Goal: Task Accomplishment & Management: Use online tool/utility

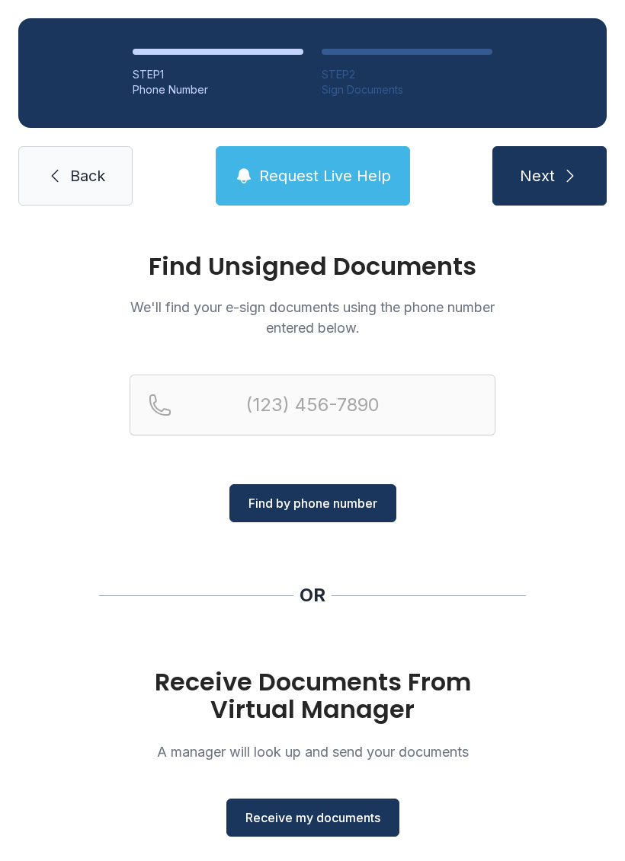
click at [313, 826] on span "Receive my documents" at bounding box center [312, 818] width 135 height 18
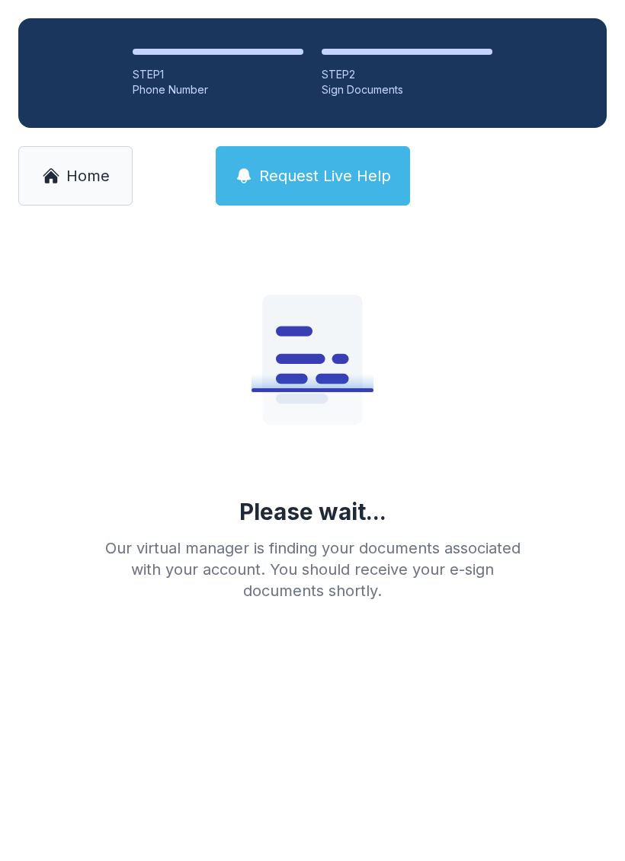
click at [78, 181] on span "Home" at bounding box center [87, 175] width 43 height 21
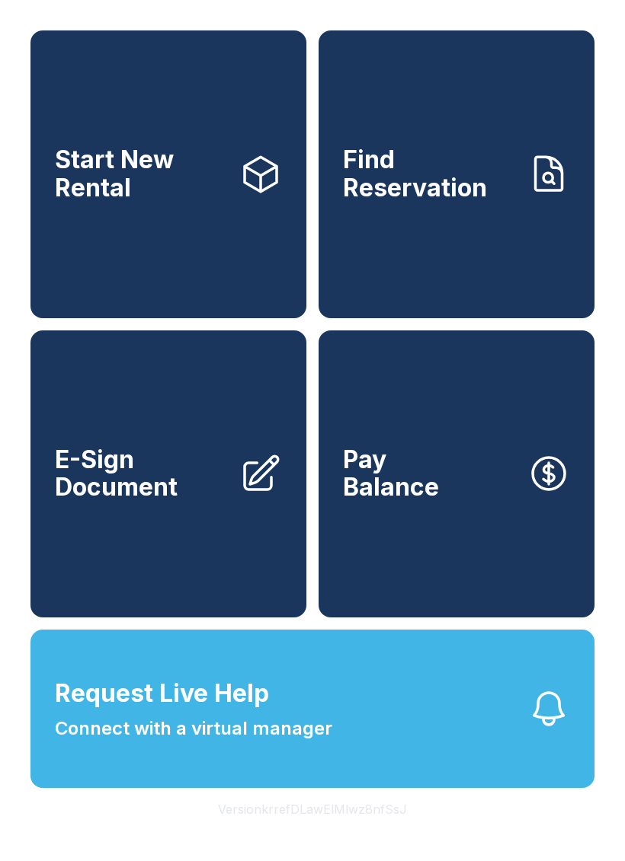
click at [168, 502] on span "E-Sign Document" at bounding box center [141, 474] width 172 height 56
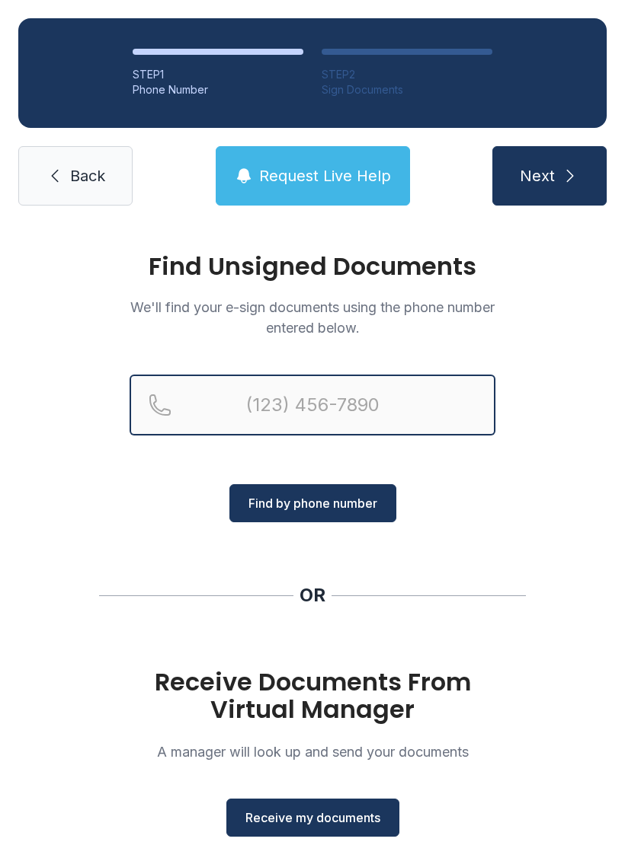
click at [309, 397] on input "Reservation phone number" at bounding box center [312, 405] width 366 height 61
type input "[PHONE_NUMBER]"
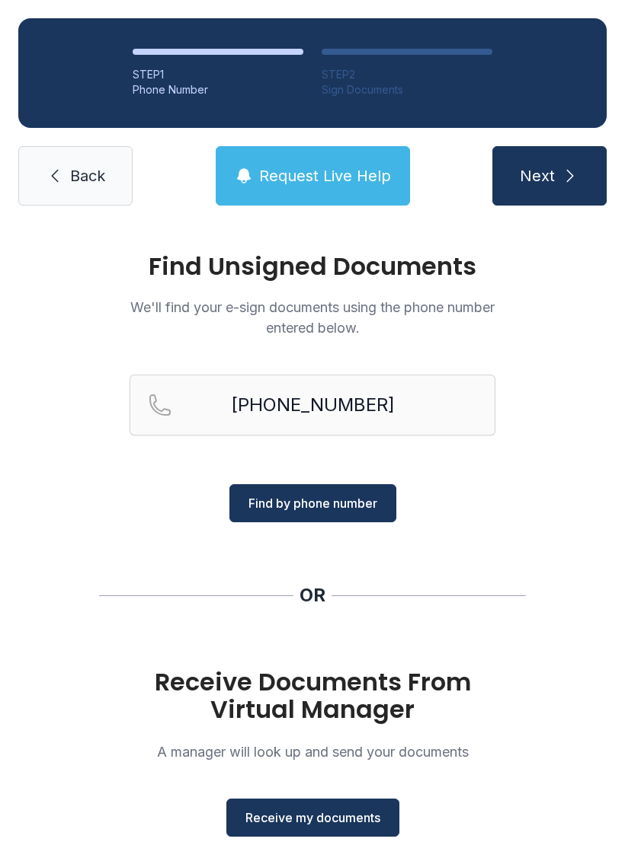
click at [327, 498] on span "Find by phone number" at bounding box center [312, 503] width 129 height 18
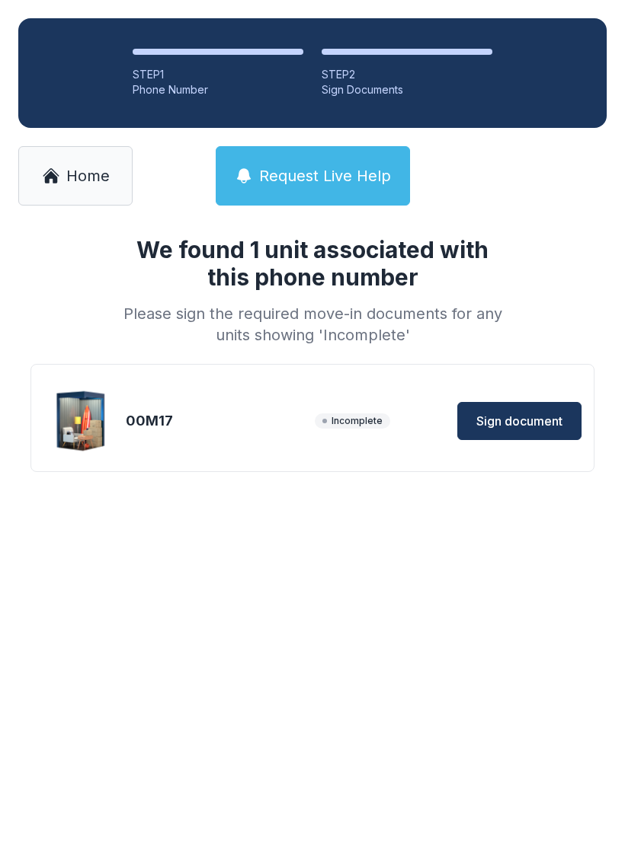
click at [532, 422] on span "Sign document" at bounding box center [519, 421] width 86 height 18
